Goal: Task Accomplishment & Management: Manage account settings

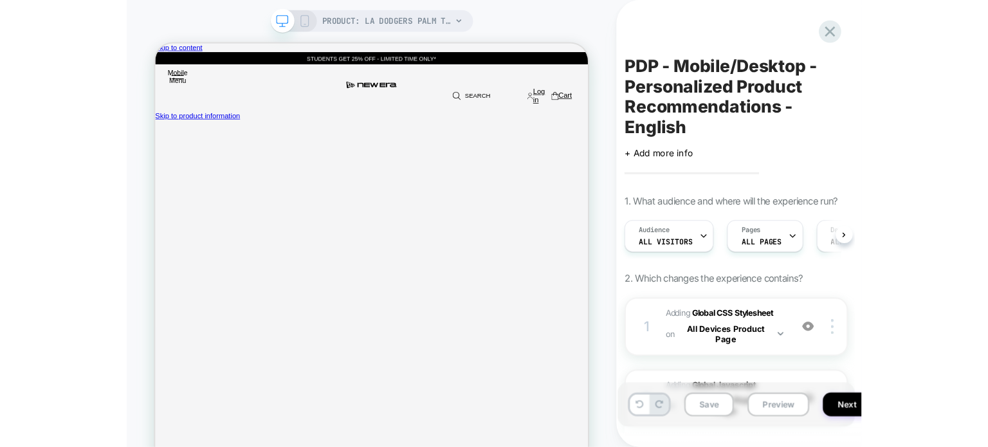
scroll to position [0, 26]
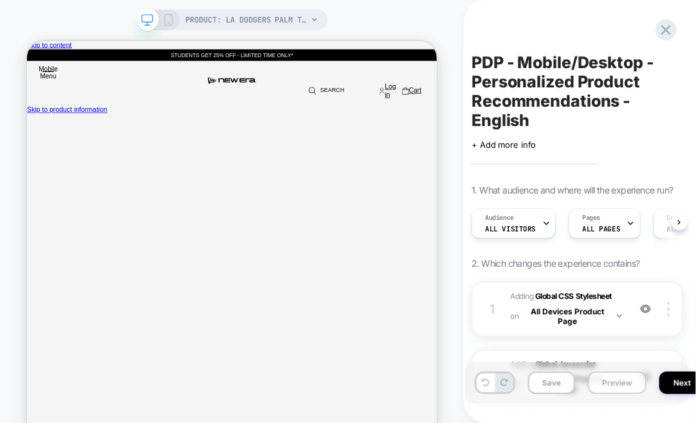
click at [607, 375] on button "Preview" at bounding box center [617, 383] width 59 height 23
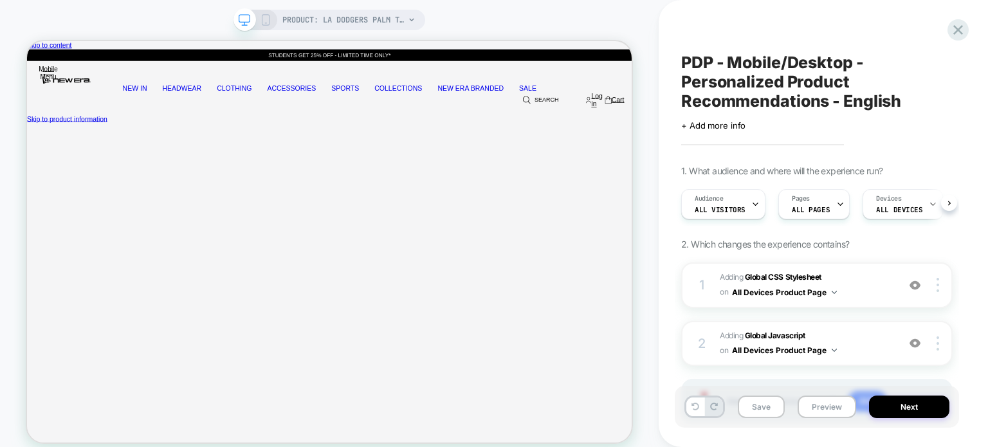
click at [264, 20] on icon at bounding box center [266, 20] width 12 height 12
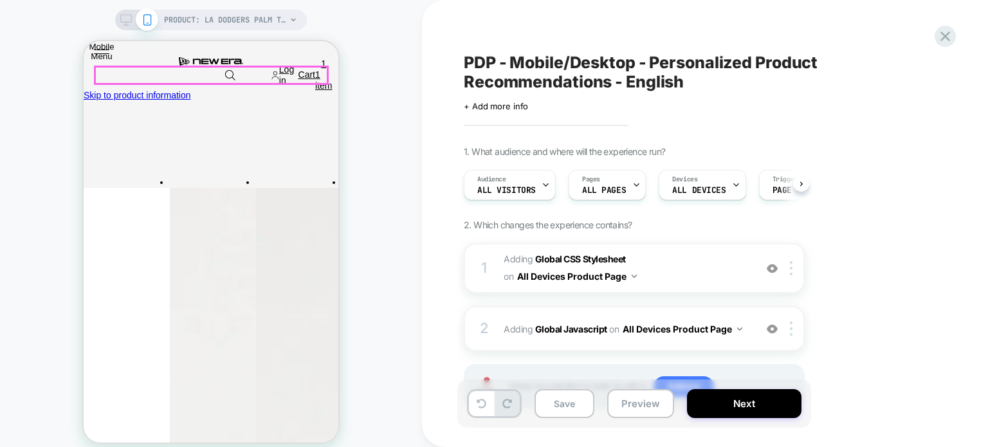
scroll to position [64, 0]
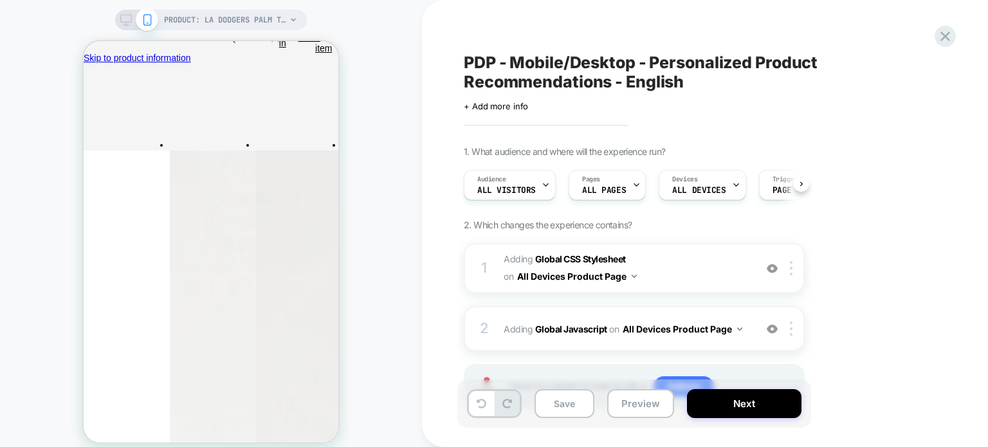
click at [129, 17] on icon at bounding box center [126, 20] width 12 height 12
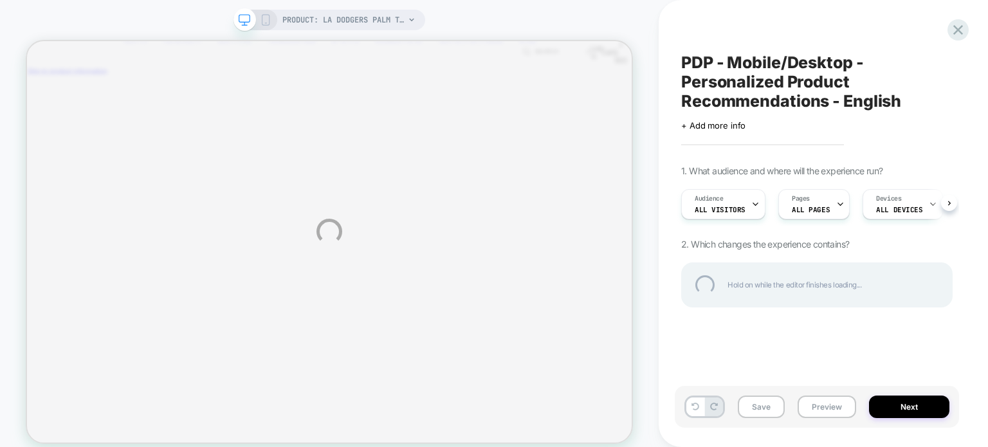
scroll to position [0, 26]
click at [696, 32] on div at bounding box center [958, 30] width 26 height 26
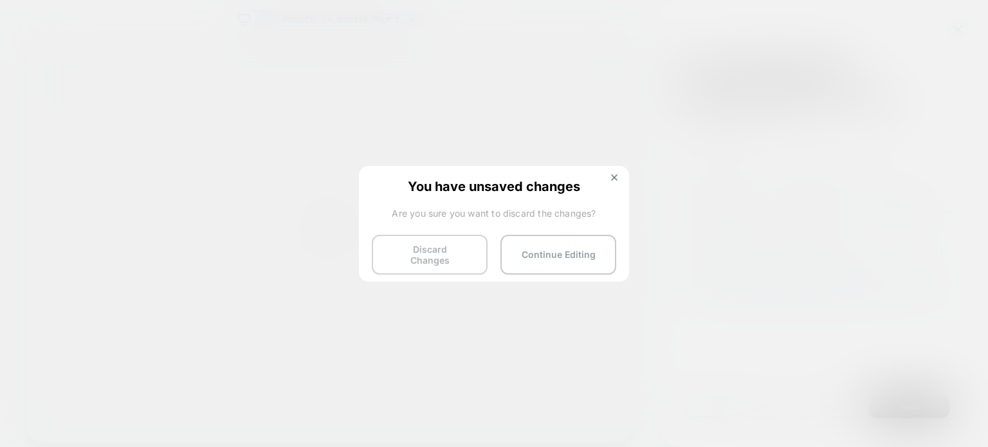
click at [452, 250] on button "Discard Changes" at bounding box center [430, 255] width 116 height 40
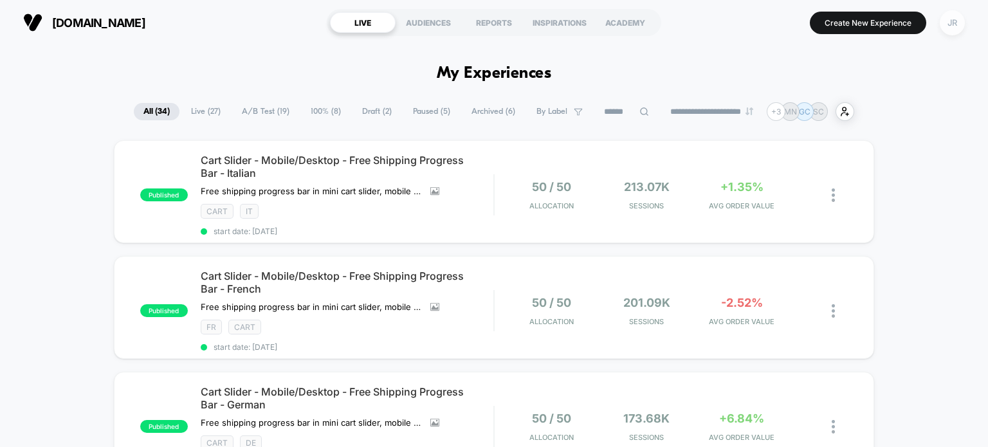
click at [696, 22] on div "JR" at bounding box center [952, 22] width 25 height 25
click at [696, 26] on div "JR" at bounding box center [952, 22] width 25 height 25
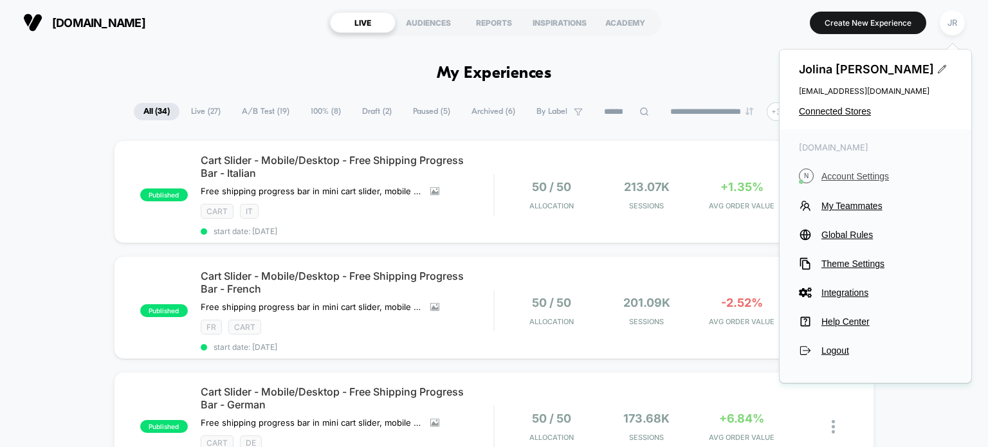
click at [696, 176] on span "Account Settings" at bounding box center [887, 176] width 131 height 10
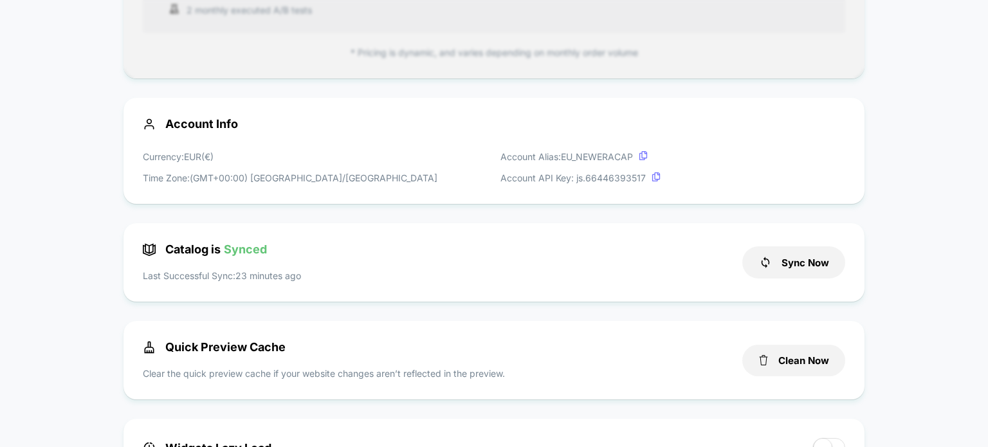
scroll to position [386, 0]
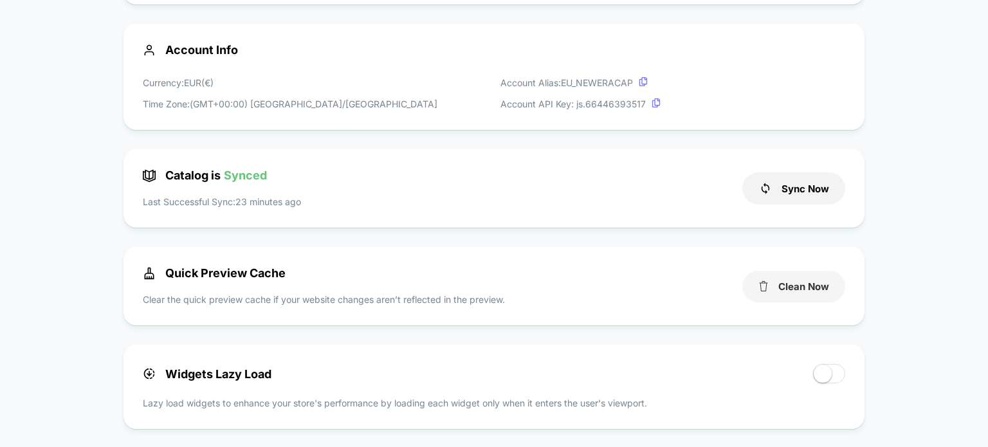
click at [696, 279] on button "Clean Now" at bounding box center [794, 287] width 103 height 32
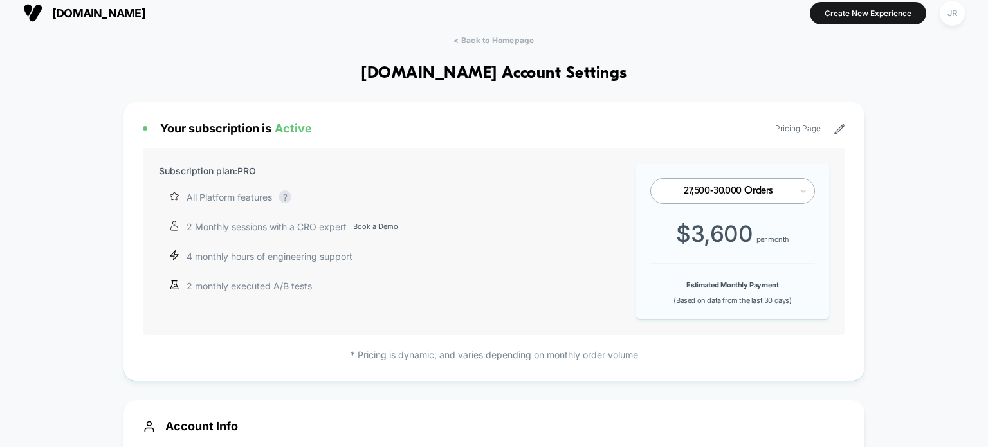
scroll to position [0, 0]
